Goal: Information Seeking & Learning: Learn about a topic

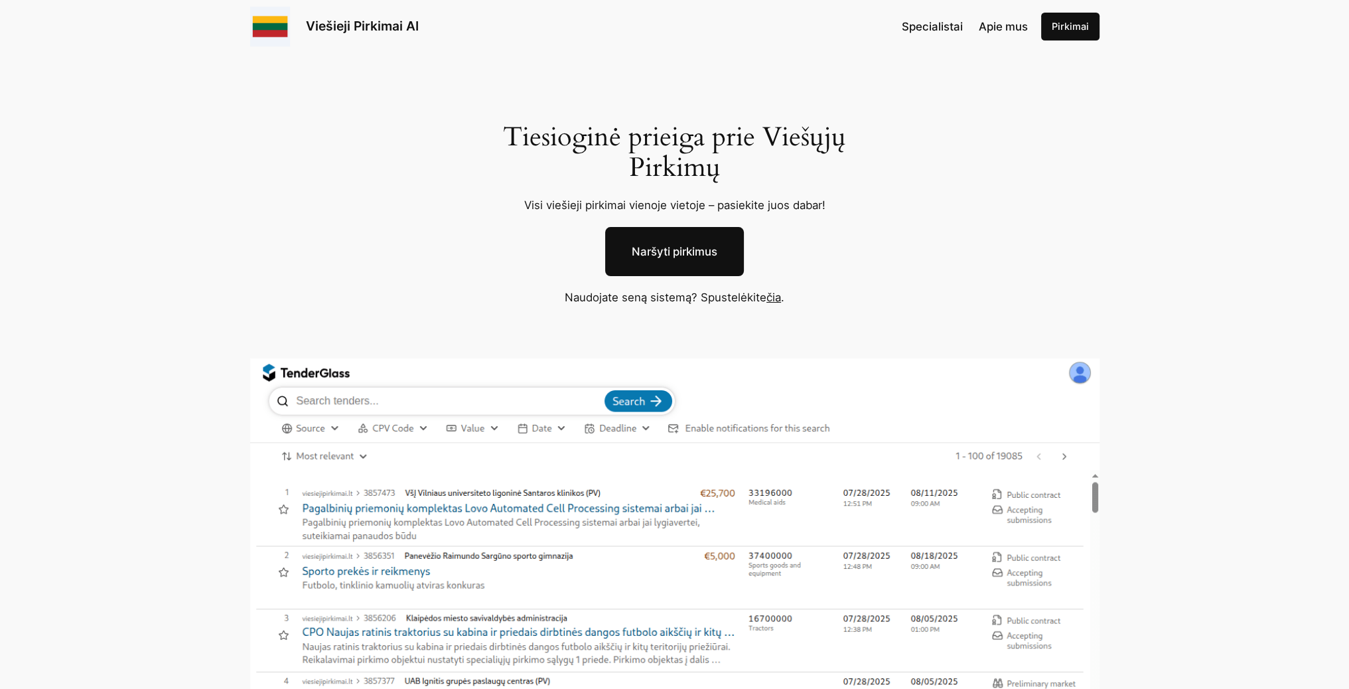
click at [956, 25] on span "Specialistai" at bounding box center [932, 26] width 61 height 13
click at [768, 295] on link "čia" at bounding box center [773, 297] width 15 height 13
click at [662, 252] on link "Naršyti pirkimus" at bounding box center [674, 251] width 139 height 49
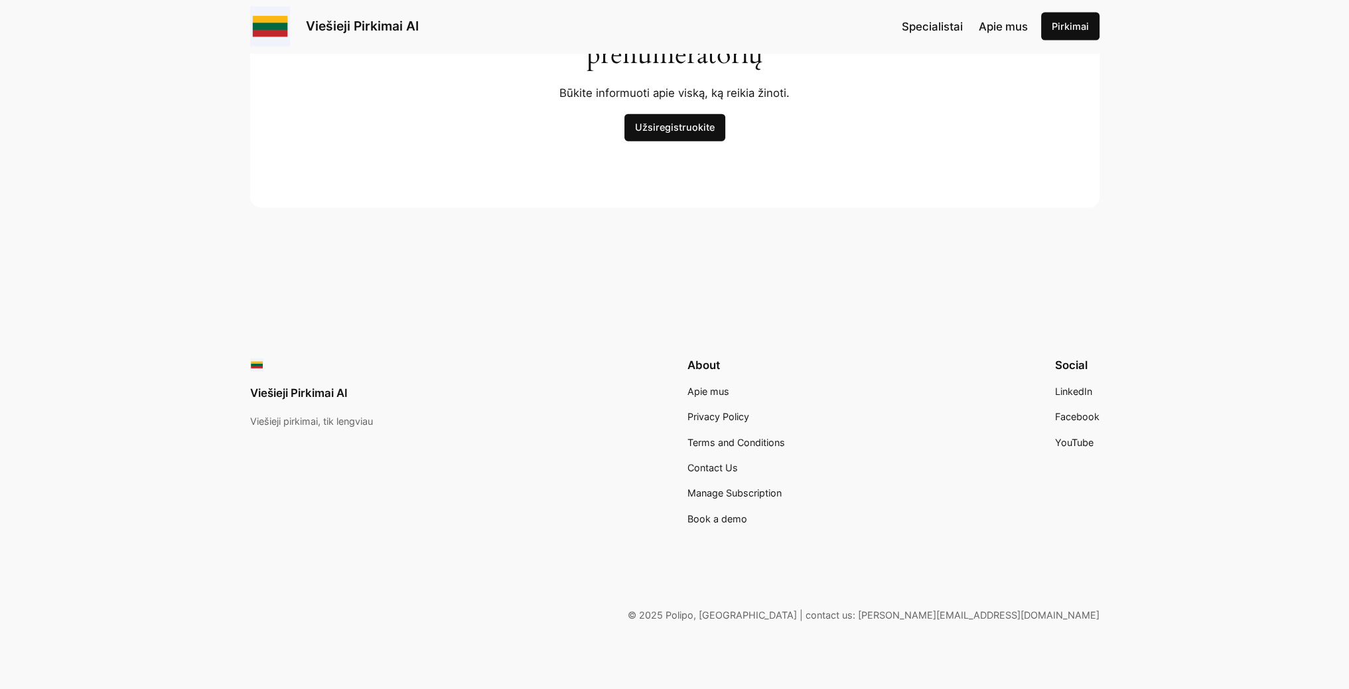
scroll to position [4116, 0]
click at [717, 388] on span "Apie mus" at bounding box center [708, 389] width 42 height 11
drag, startPoint x: 1119, startPoint y: 611, endPoint x: 1059, endPoint y: 617, distance: 60.0
click at [1059, 617] on div "Viešieji Pirkimai AI Viešieji pirkimai, tik lengviau About Apie mus Privacy Pol…" at bounding box center [674, 488] width 1349 height 403
copy p "polipo.io"
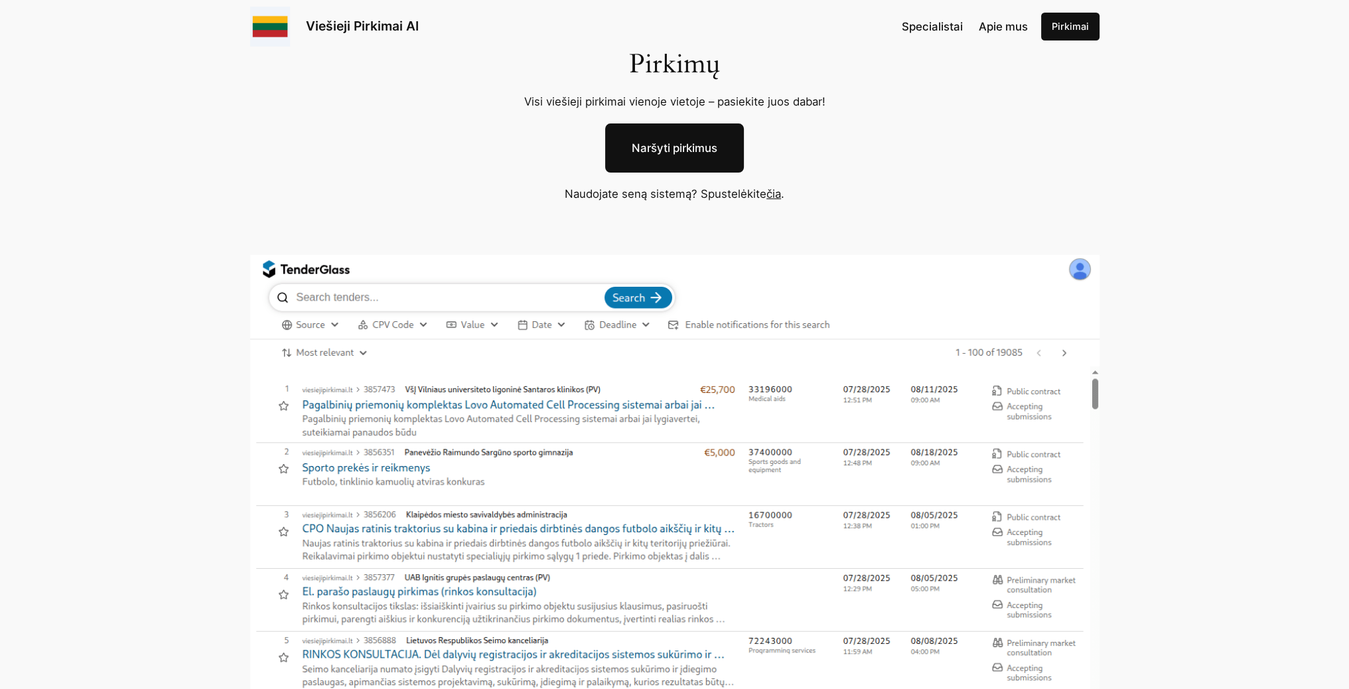
scroll to position [0, 0]
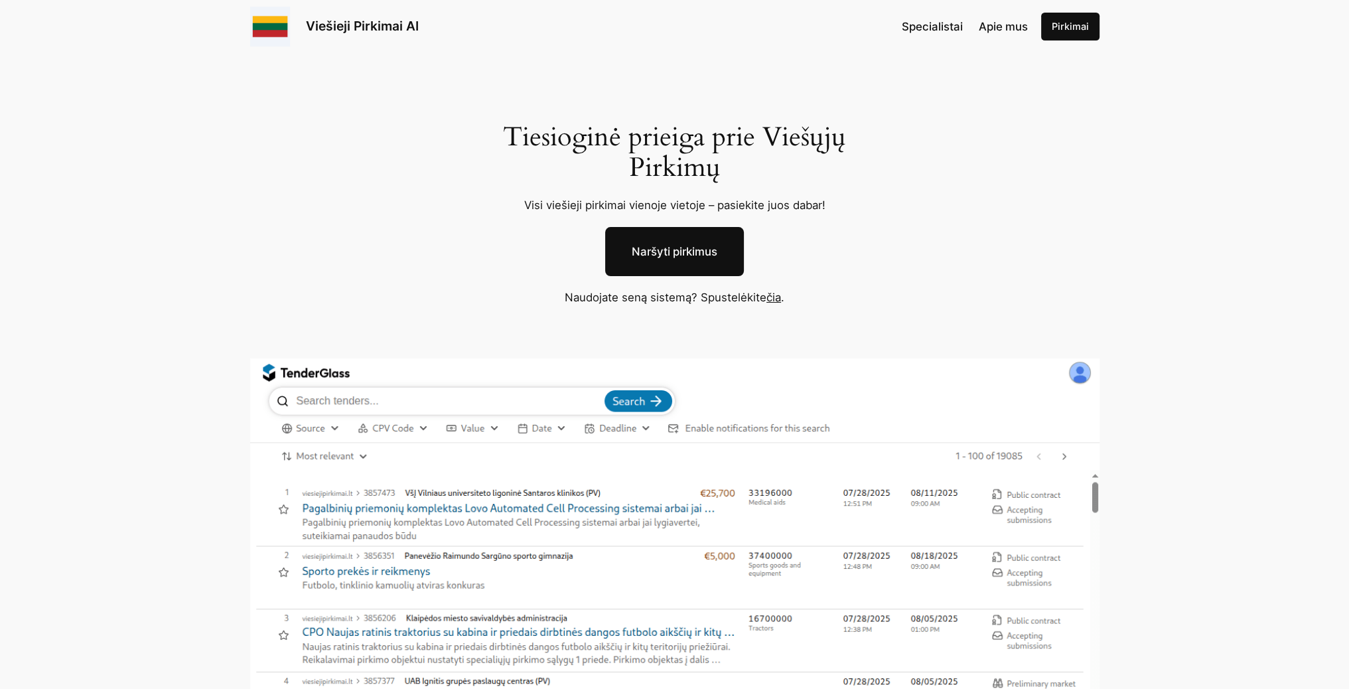
click at [664, 248] on link "Naršyti pirkimus" at bounding box center [674, 251] width 139 height 49
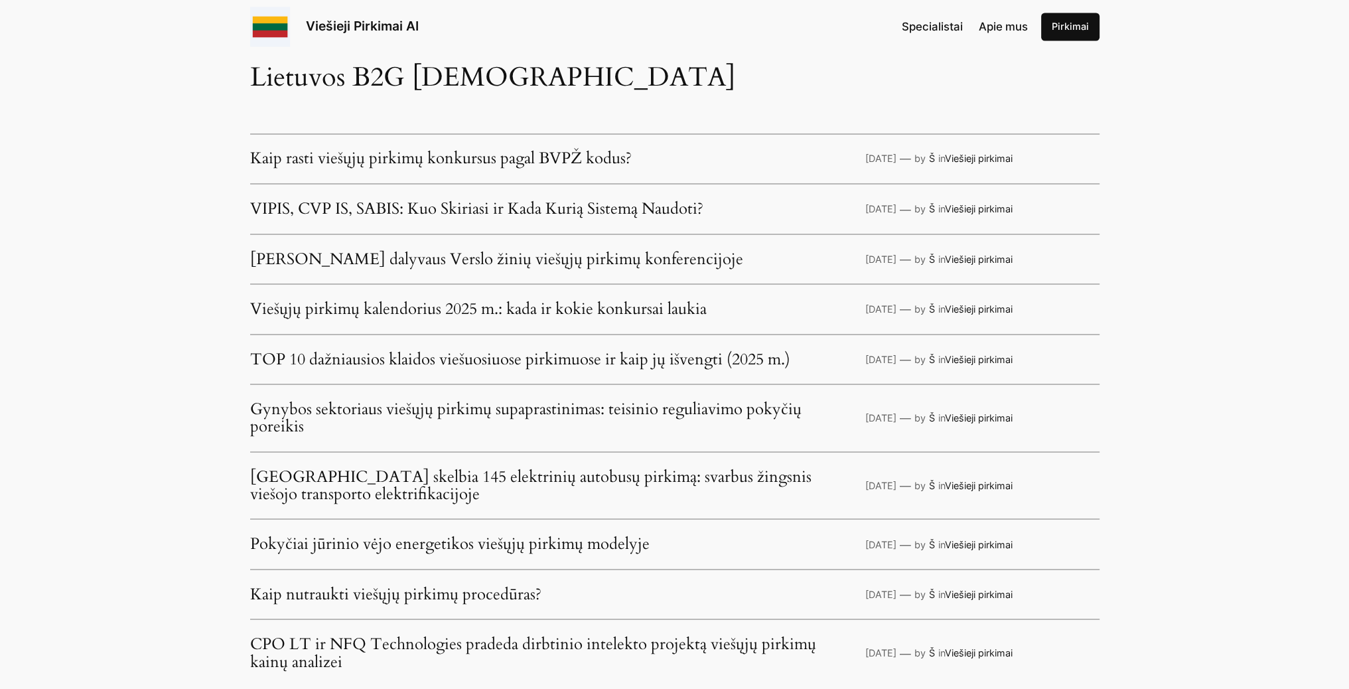
scroll to position [3252, 0]
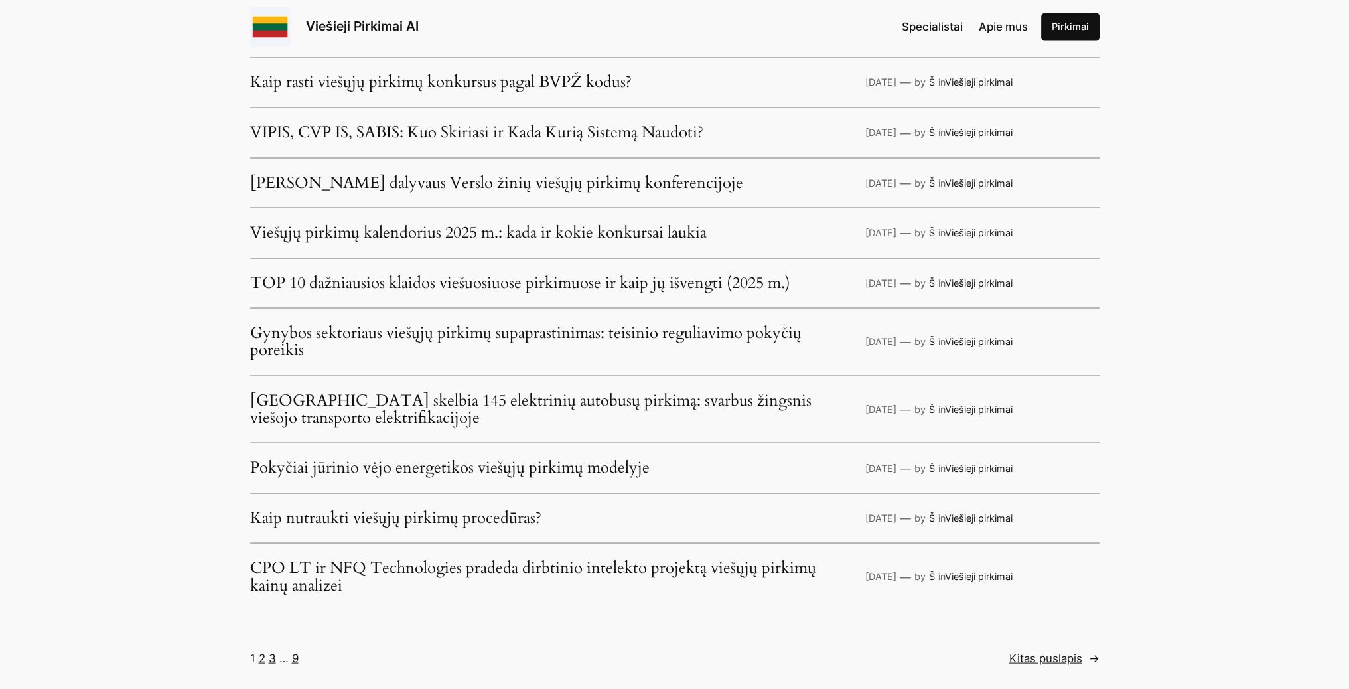
click at [390, 128] on link "VIPIS, CVP IS, SABIS: Kuo Skiriasi ir Kada Kurią Sistemą Naudoti?" at bounding box center [476, 131] width 453 height 17
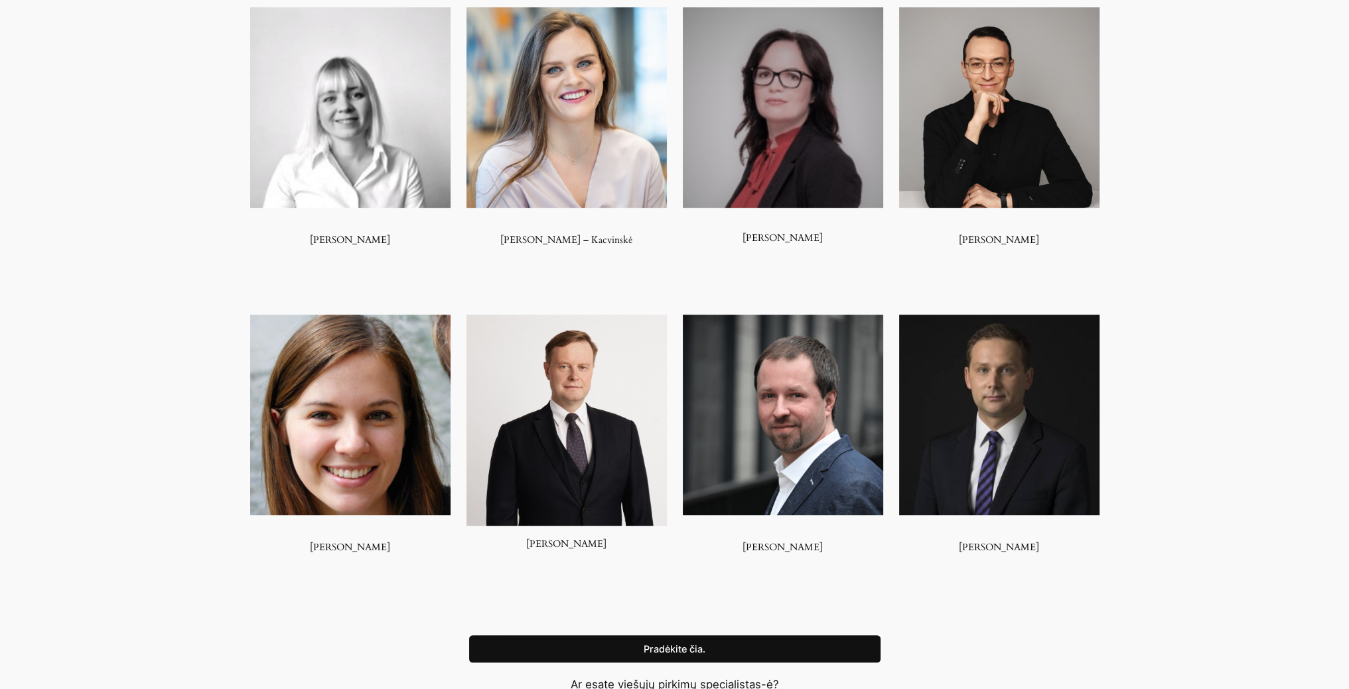
scroll to position [995, 0]
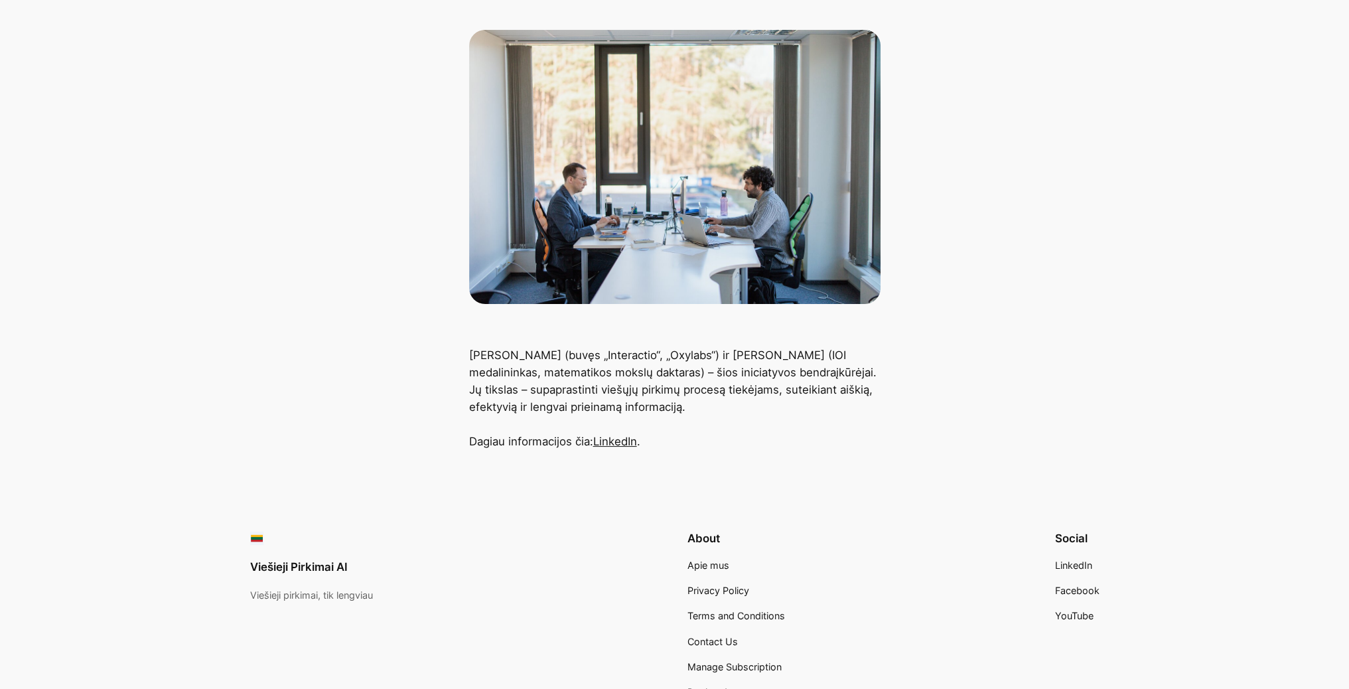
scroll to position [199, 0]
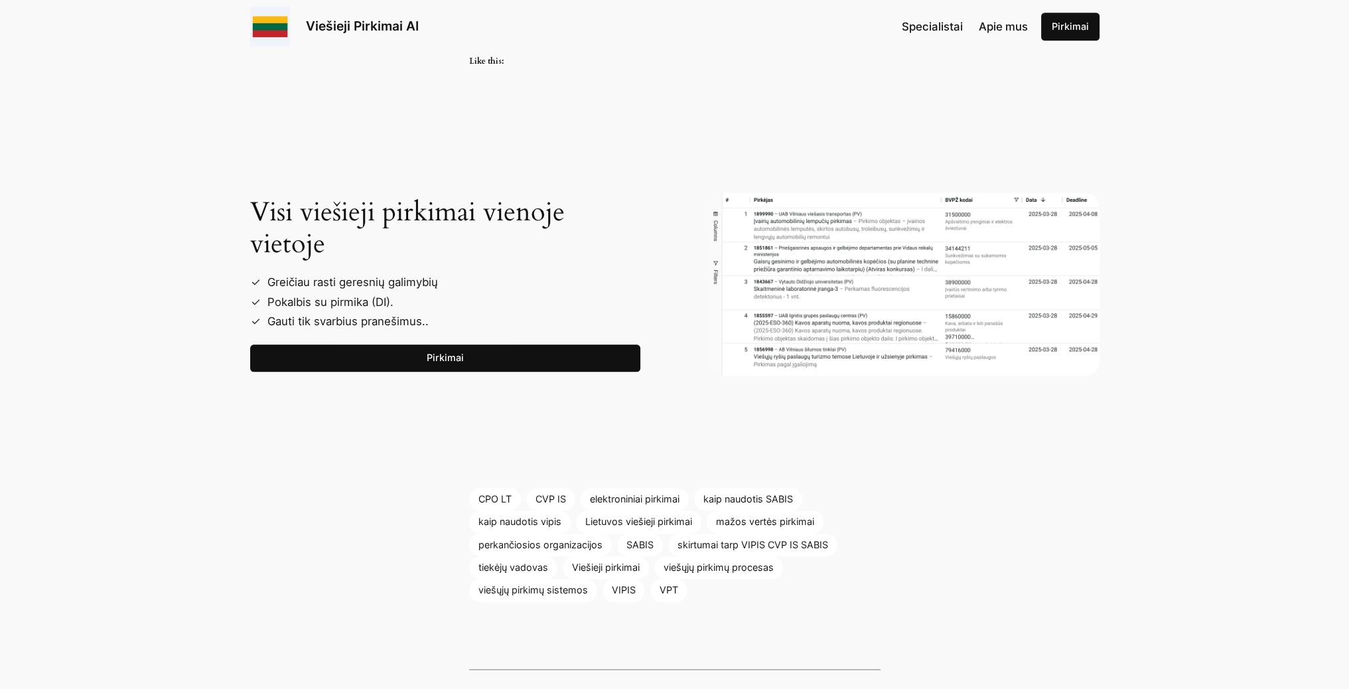
scroll to position [1792, 0]
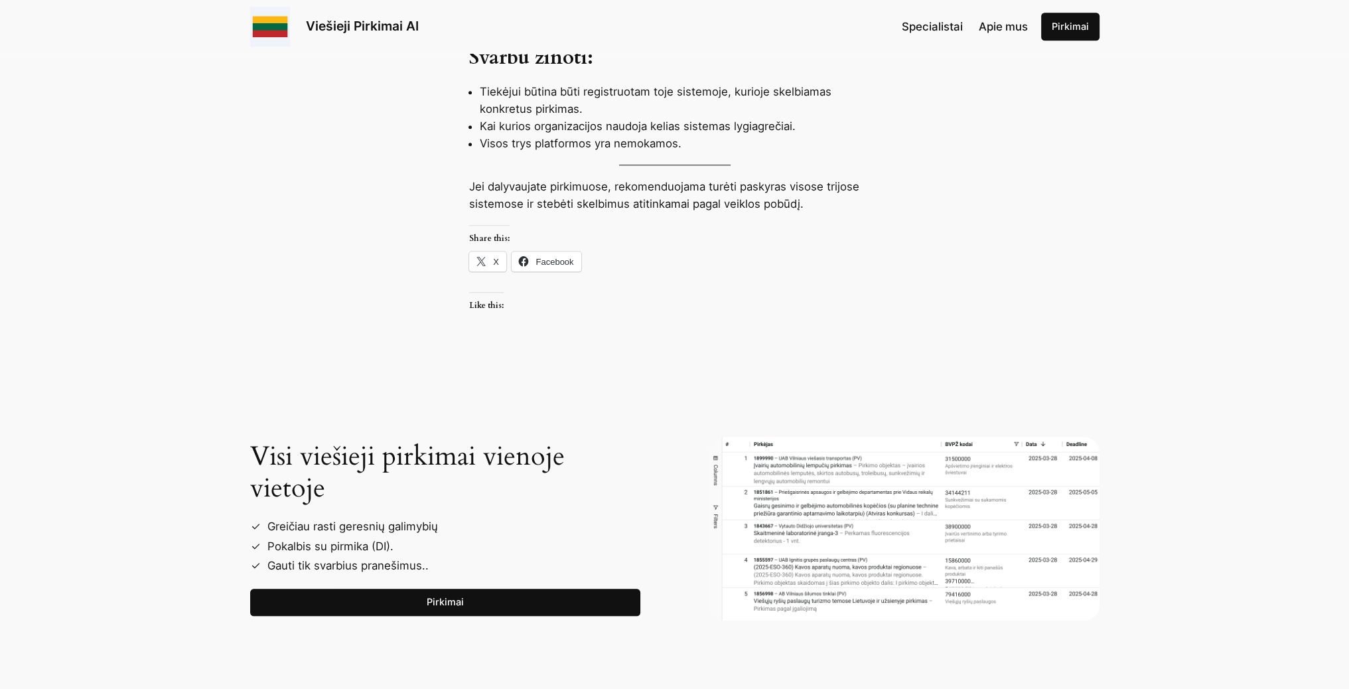
click at [350, 542] on li "Pokalbis su pirmika (DI)." at bounding box center [451, 546] width 380 height 19
click at [491, 600] on link "Pirkimai" at bounding box center [445, 603] width 390 height 28
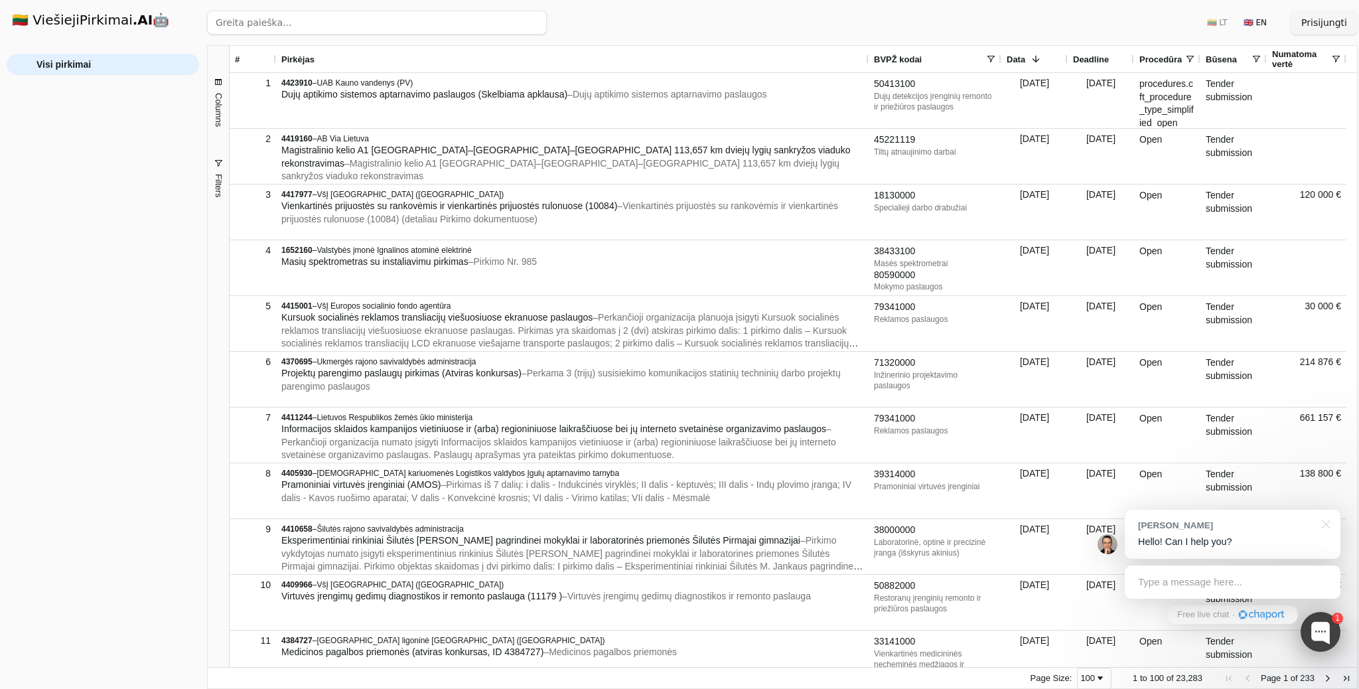
click at [1325, 644] on div at bounding box center [1321, 632] width 40 height 40
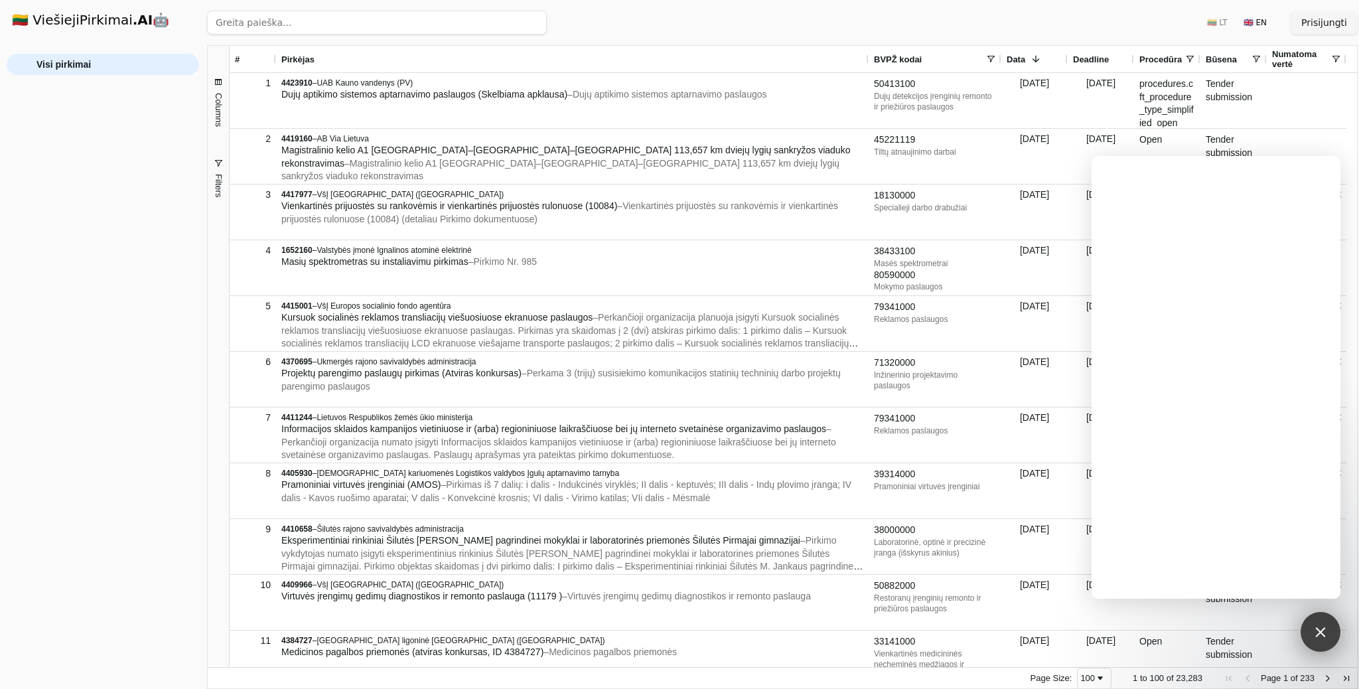
click at [1324, 630] on div at bounding box center [1320, 631] width 18 height 18
